Goal: Find specific page/section: Find specific page/section

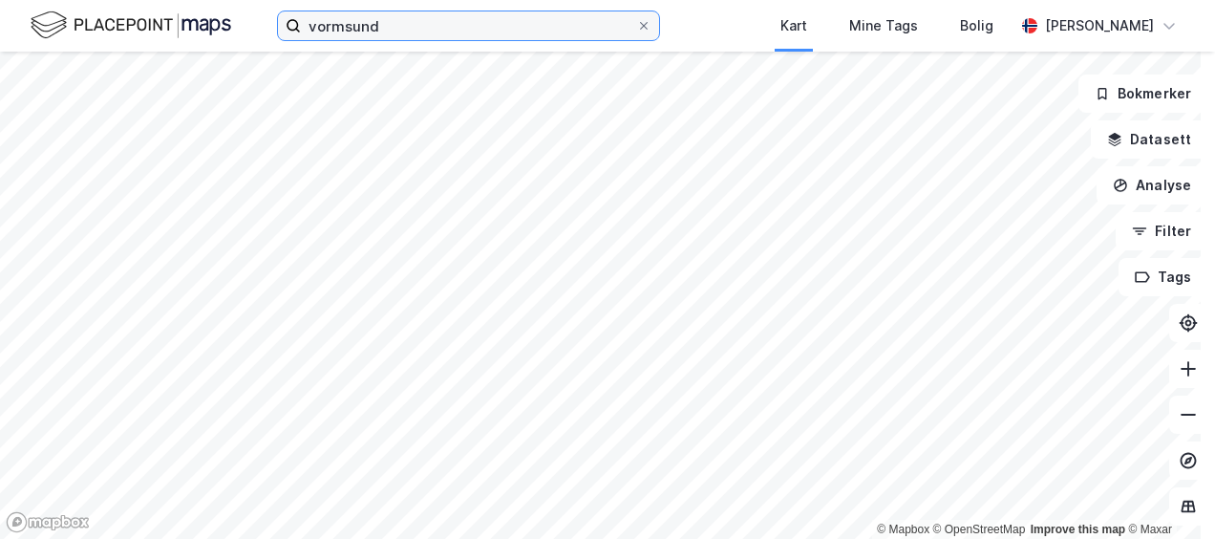
click at [392, 31] on input "vormsund" at bounding box center [468, 25] width 335 height 29
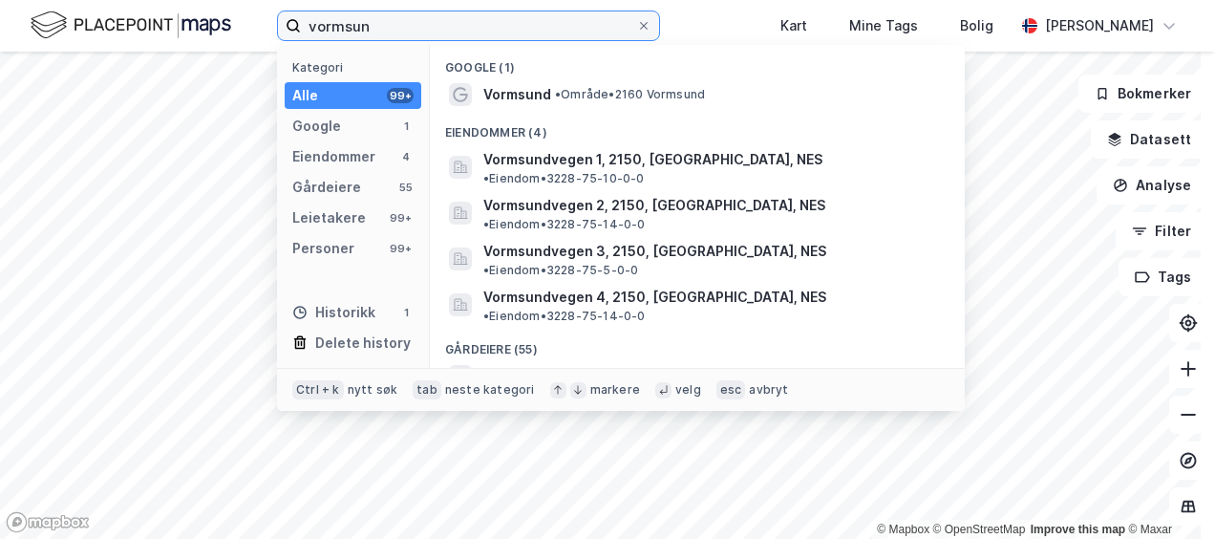
type input "vormsun"
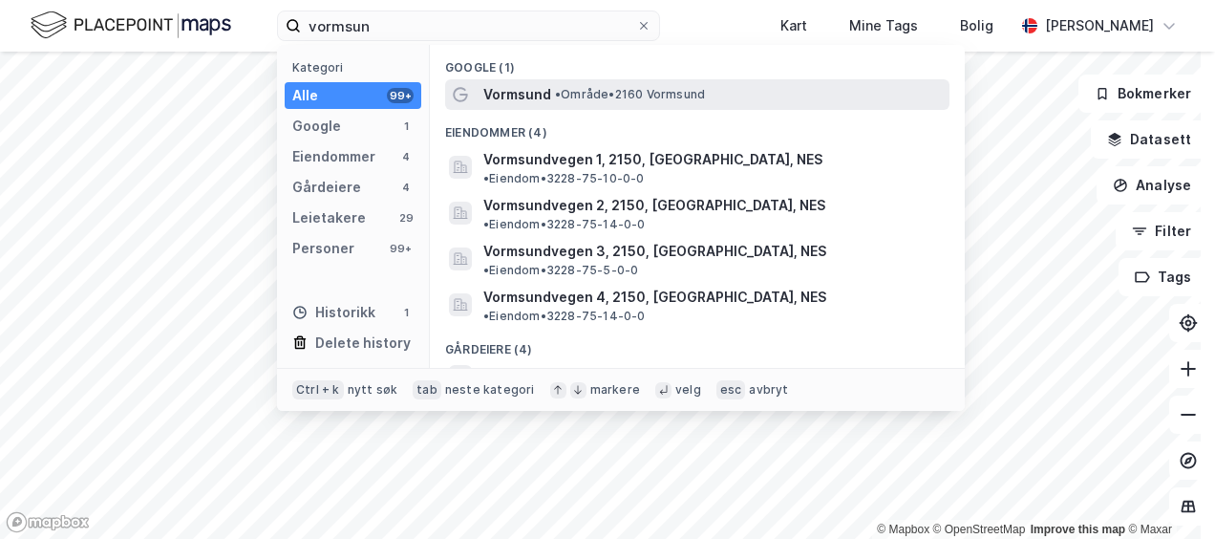
click at [545, 97] on span "Vormsund" at bounding box center [518, 94] width 68 height 23
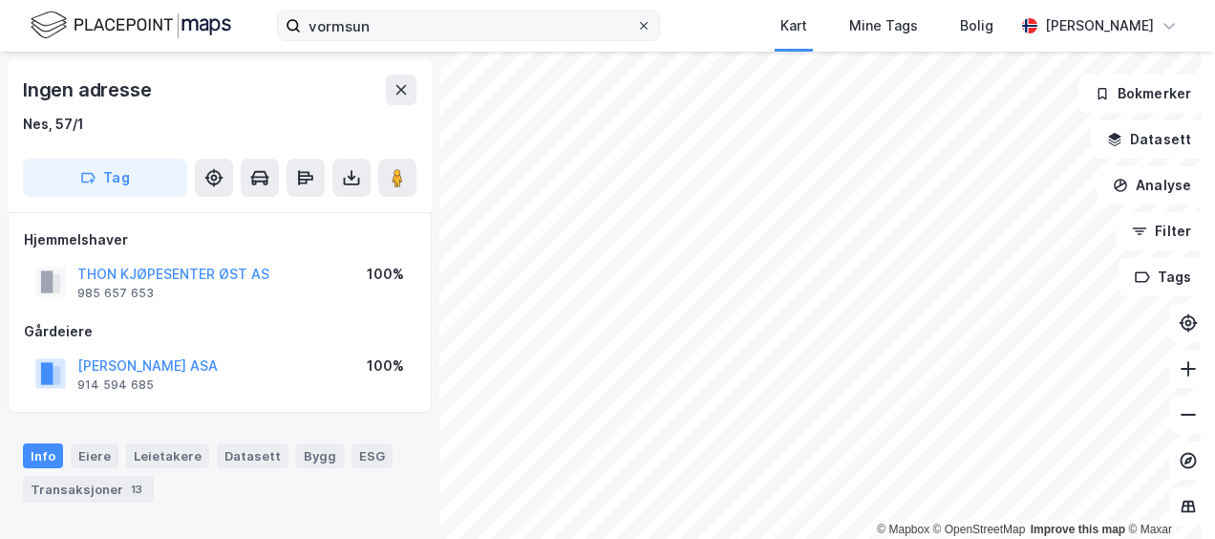
click at [638, 23] on icon at bounding box center [643, 25] width 11 height 11
click at [610, 23] on input "vormsun" at bounding box center [468, 25] width 335 height 29
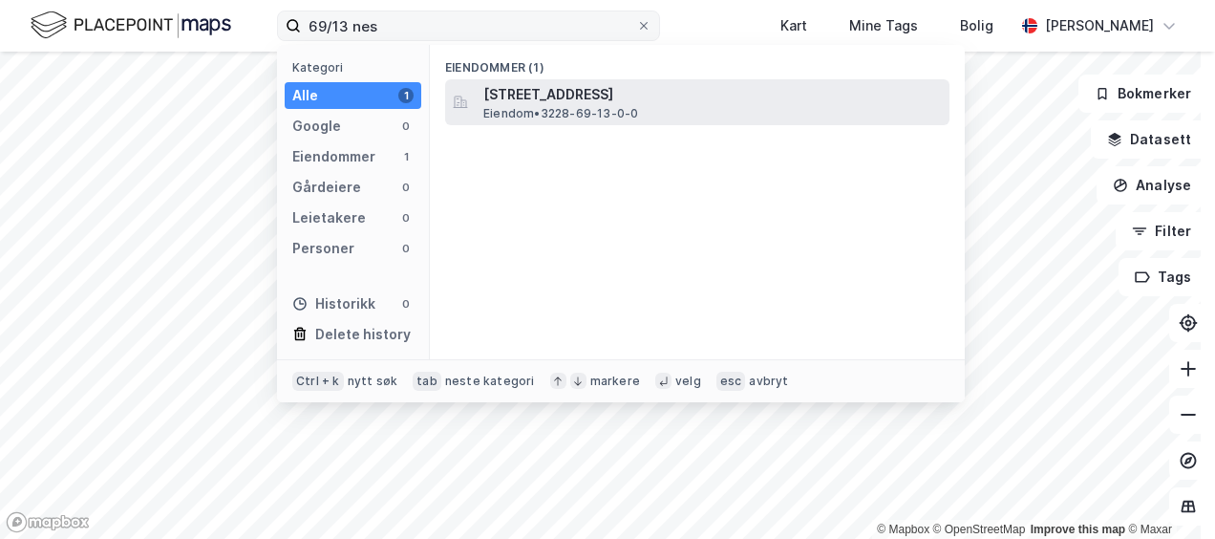
click at [646, 107] on div "[STREET_ADDRESS] • 3228-69-13-0-0" at bounding box center [715, 102] width 462 height 38
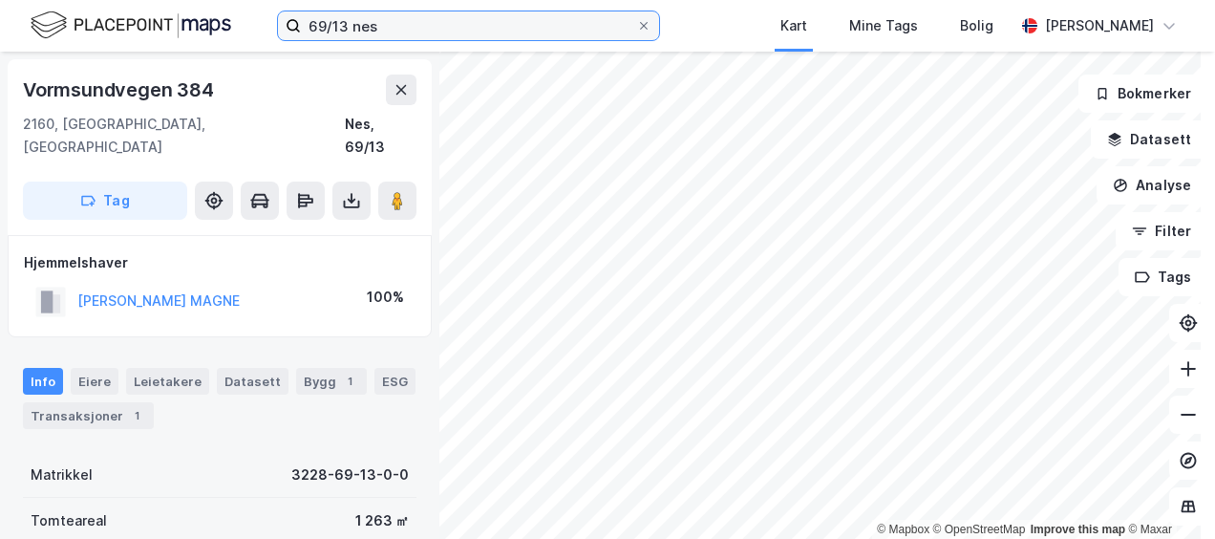
click at [348, 24] on input "69/13 nes" at bounding box center [468, 25] width 335 height 29
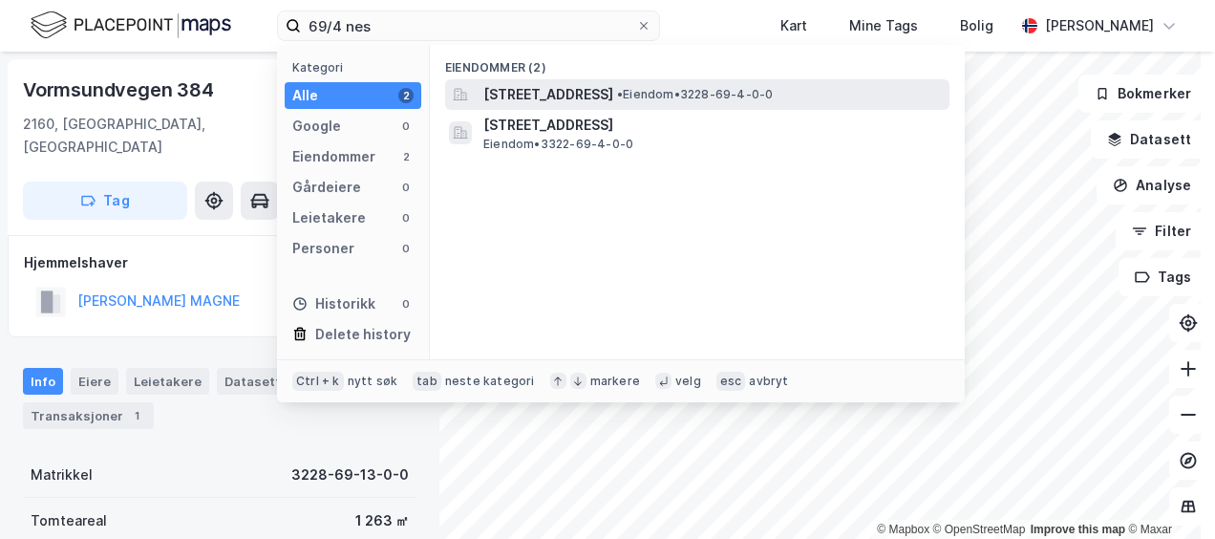
click at [577, 92] on span "[STREET_ADDRESS]" at bounding box center [549, 94] width 130 height 23
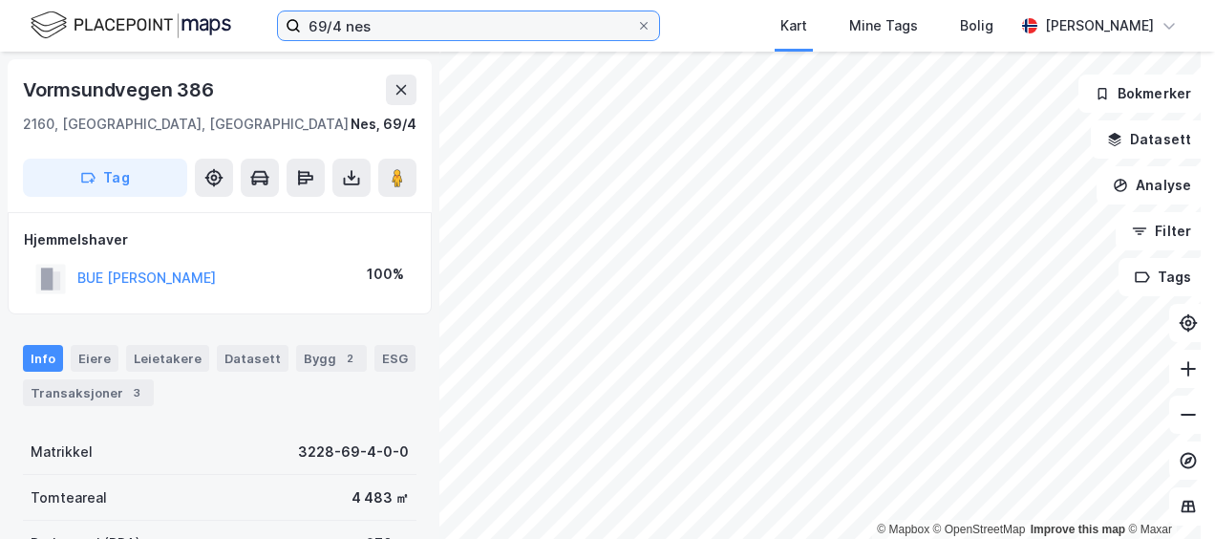
click at [322, 21] on input "69/4 nes" at bounding box center [468, 25] width 335 height 29
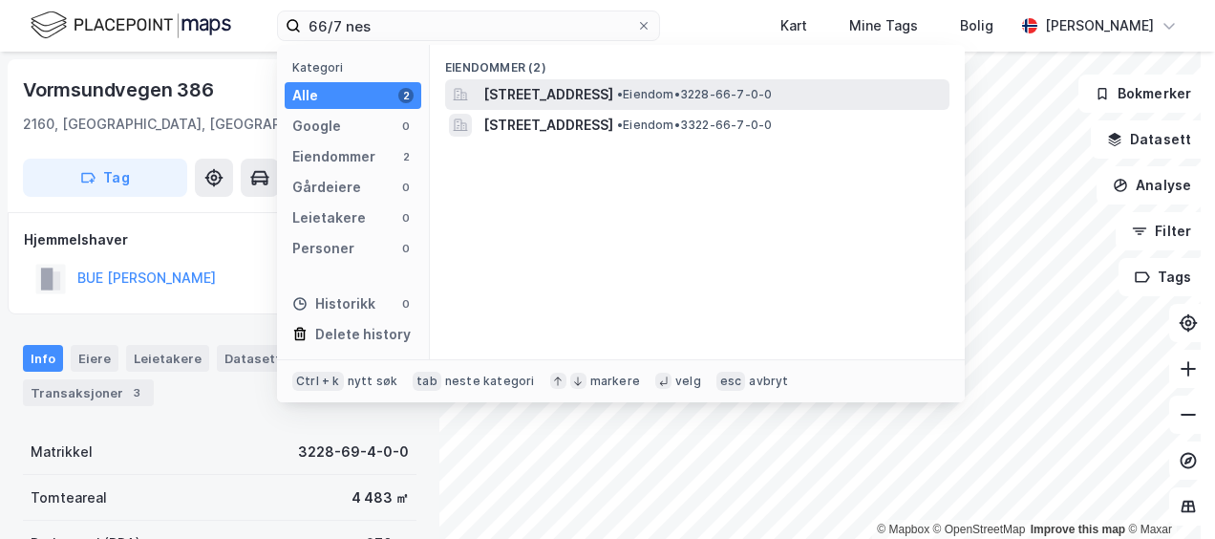
click at [568, 96] on span "[STREET_ADDRESS]" at bounding box center [549, 94] width 130 height 23
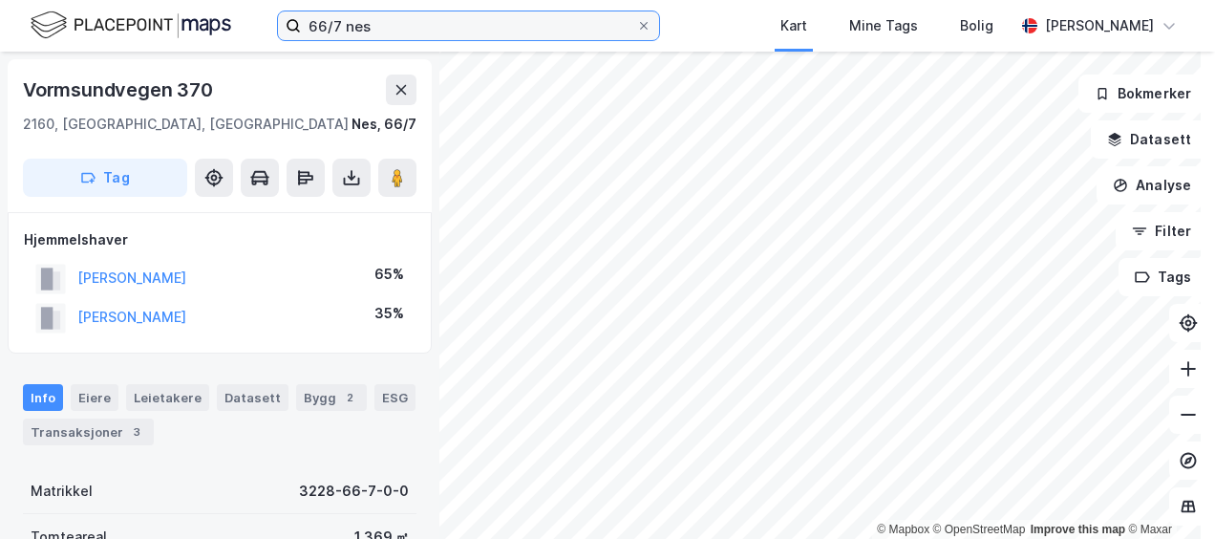
click at [324, 24] on input "66/7 nes" at bounding box center [468, 25] width 335 height 29
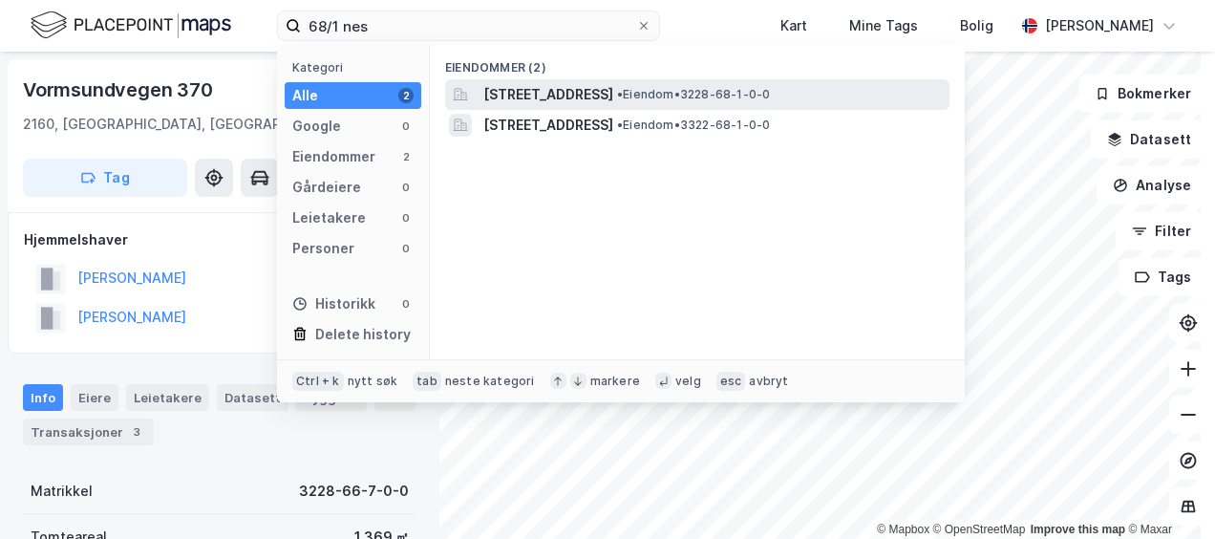
click at [613, 92] on span "[STREET_ADDRESS]" at bounding box center [549, 94] width 130 height 23
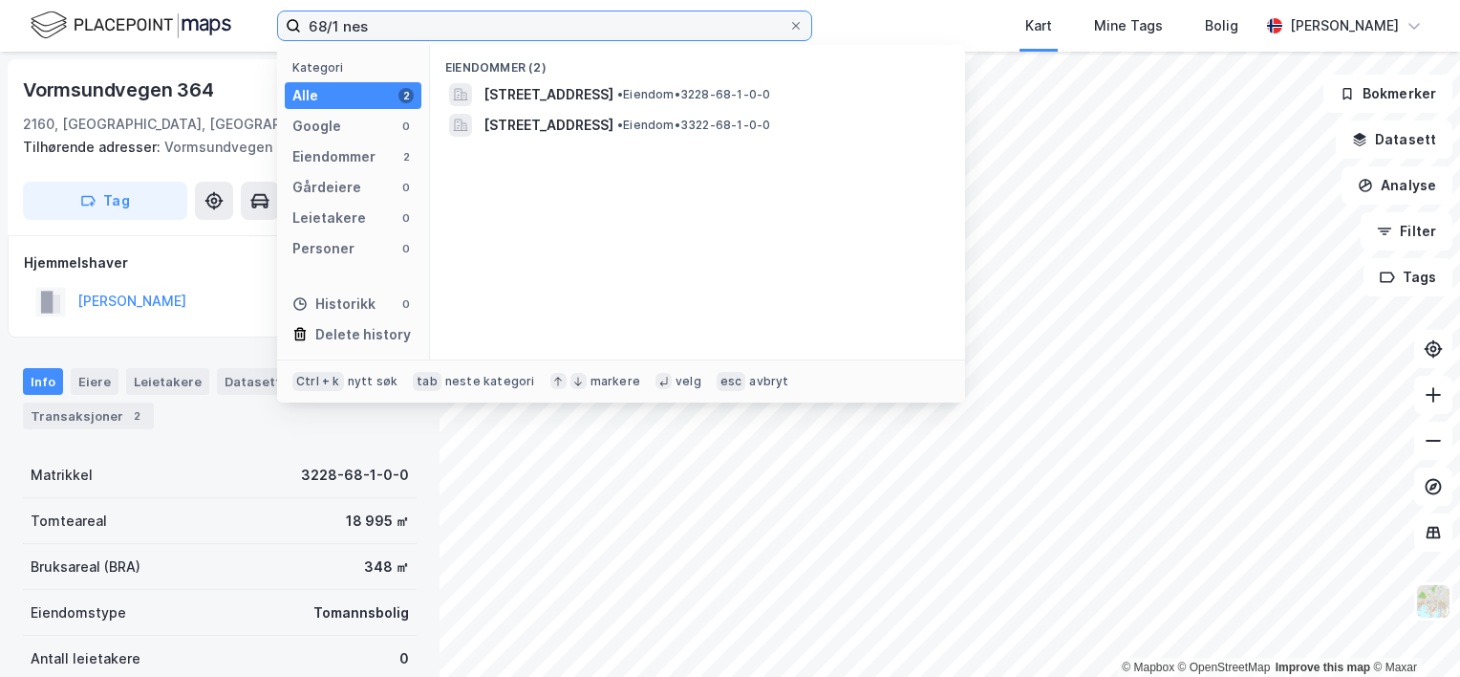
click at [384, 32] on input "68/1 nes" at bounding box center [544, 25] width 487 height 29
drag, startPoint x: 388, startPoint y: 27, endPoint x: 296, endPoint y: 13, distance: 92.7
click at [296, 13] on label "68/1 nes" at bounding box center [544, 26] width 535 height 31
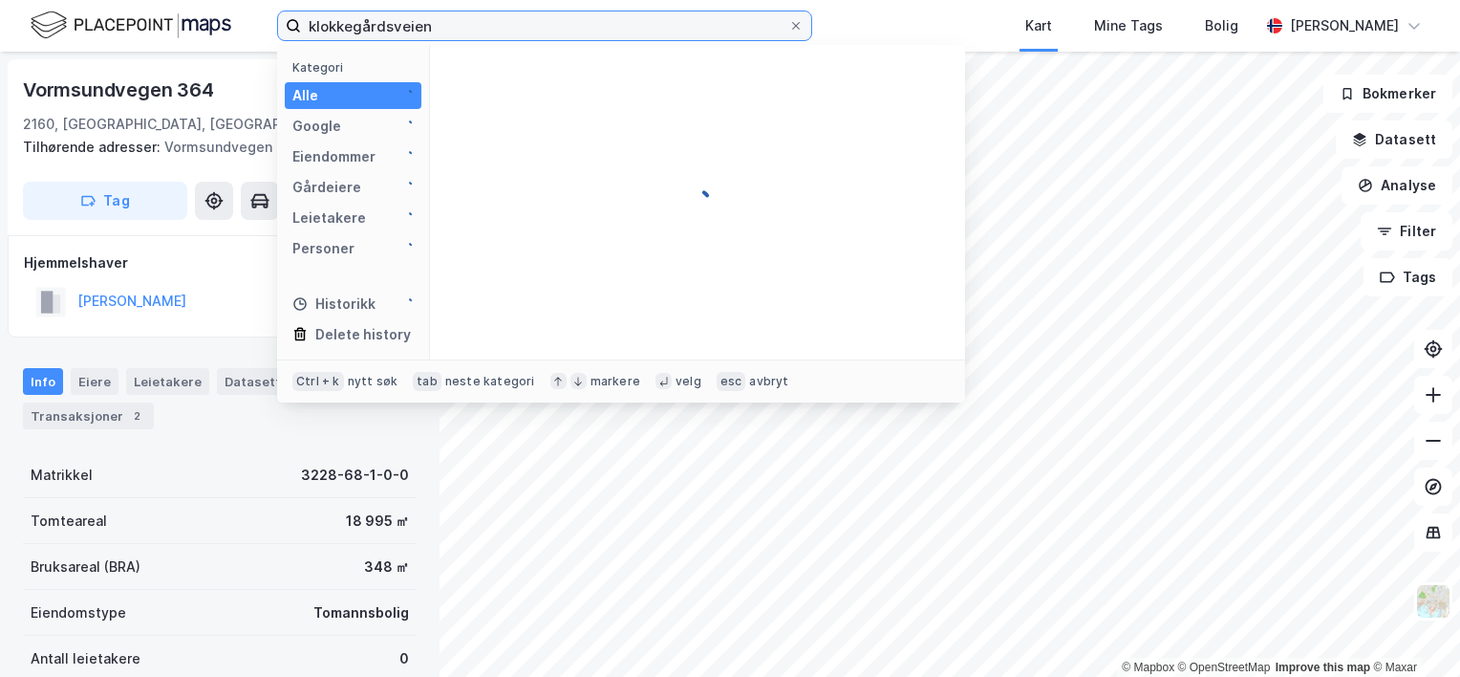
type input "klokkegårdsveien"
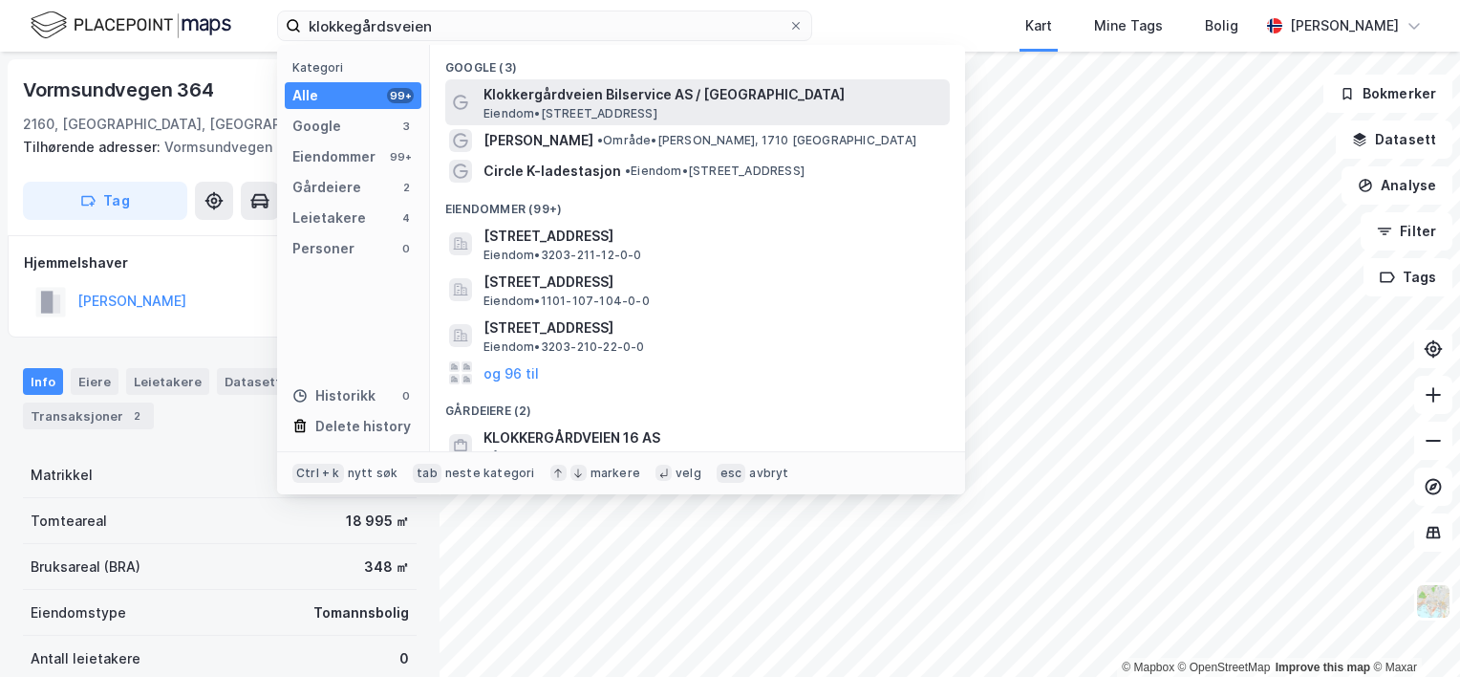
click at [657, 108] on span "Eiendom • [STREET_ADDRESS]" at bounding box center [571, 113] width 174 height 15
